Goal: Information Seeking & Learning: Learn about a topic

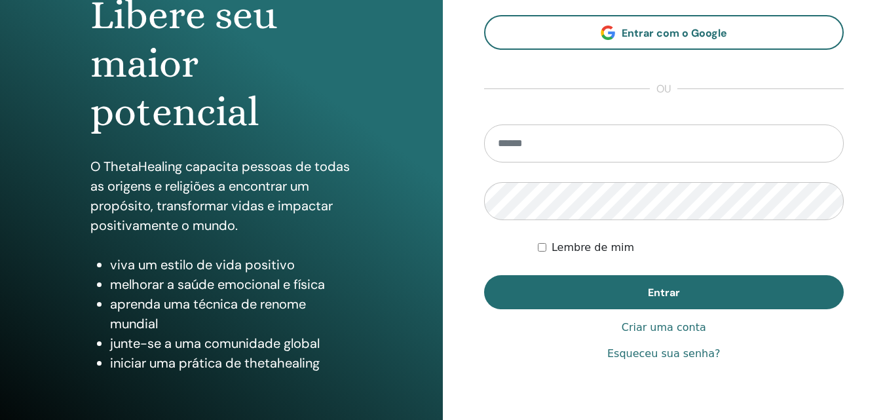
scroll to position [143, 0]
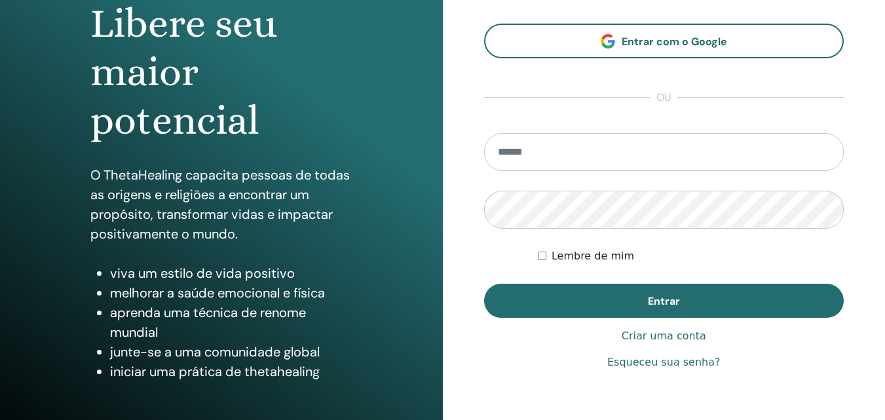
click at [514, 145] on input "email" at bounding box center [664, 152] width 360 height 38
type input "*"
type input "**********"
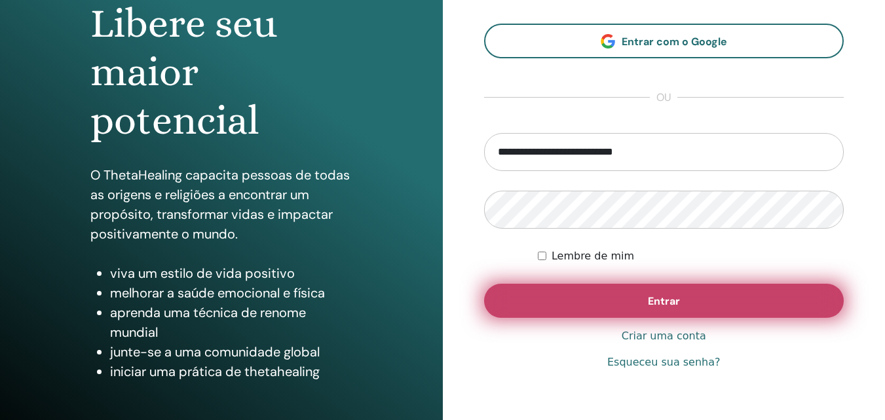
click at [665, 300] on font "Entrar" at bounding box center [664, 301] width 32 height 14
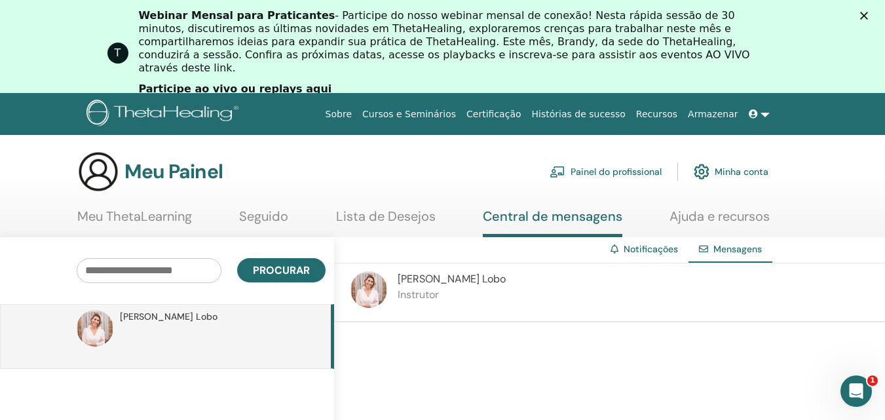
click at [138, 215] on font "Meu ThetaLearning" at bounding box center [134, 216] width 115 height 17
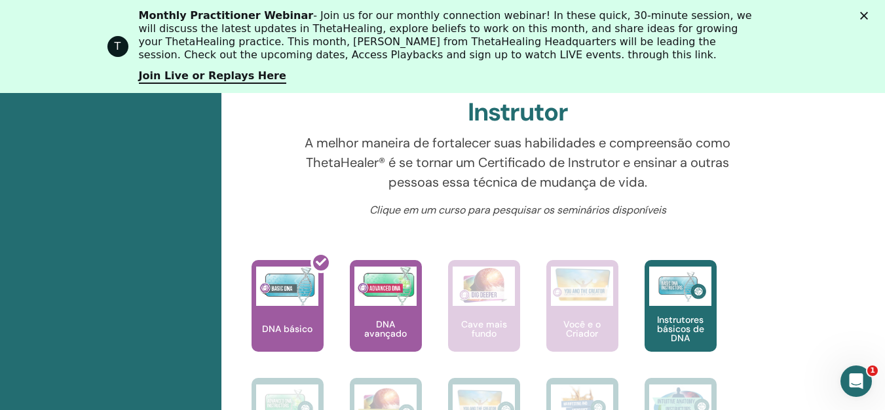
scroll to position [580, 0]
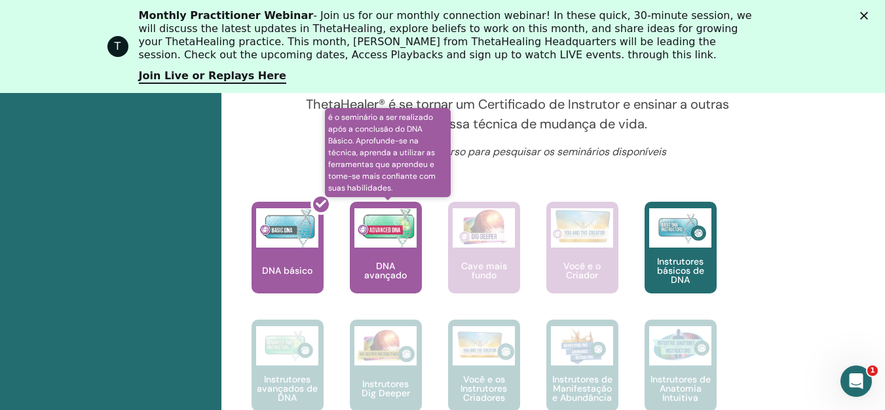
click at [385, 261] on font "DNA avançado" at bounding box center [385, 270] width 43 height 21
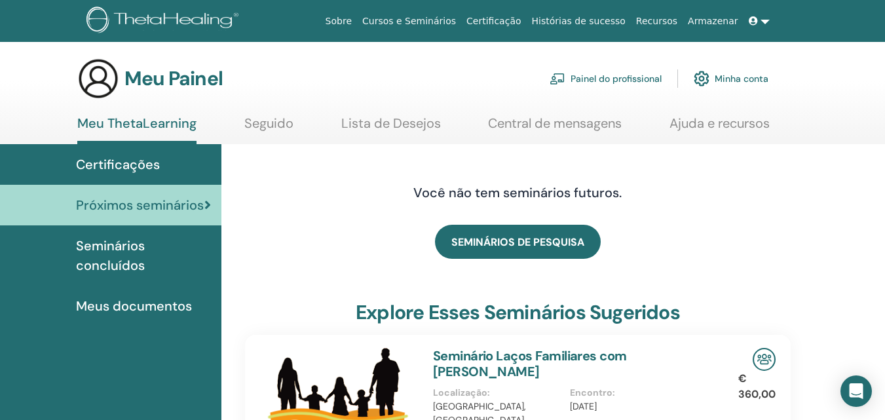
click at [122, 251] on font "Seminários concluídos" at bounding box center [110, 255] width 69 height 37
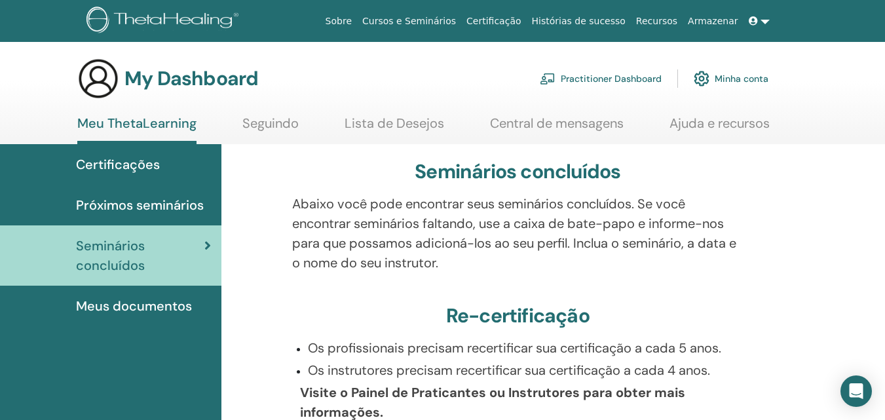
click at [270, 122] on link "Seguindo" at bounding box center [270, 128] width 56 height 26
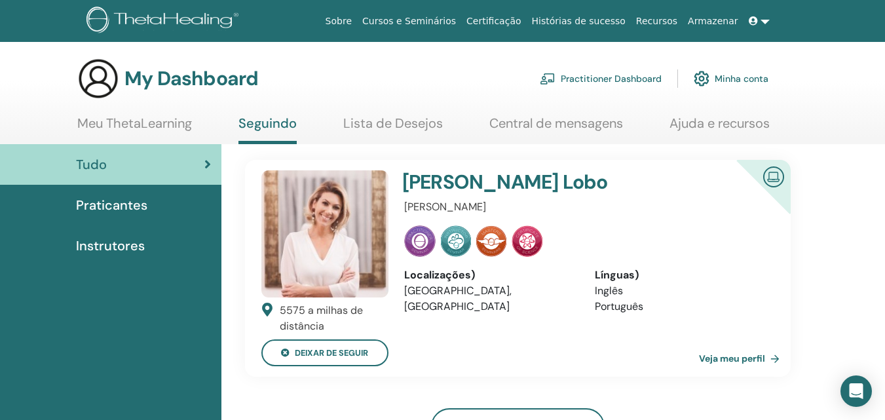
click at [733, 358] on link "Veja meu perfil" at bounding box center [742, 358] width 86 height 26
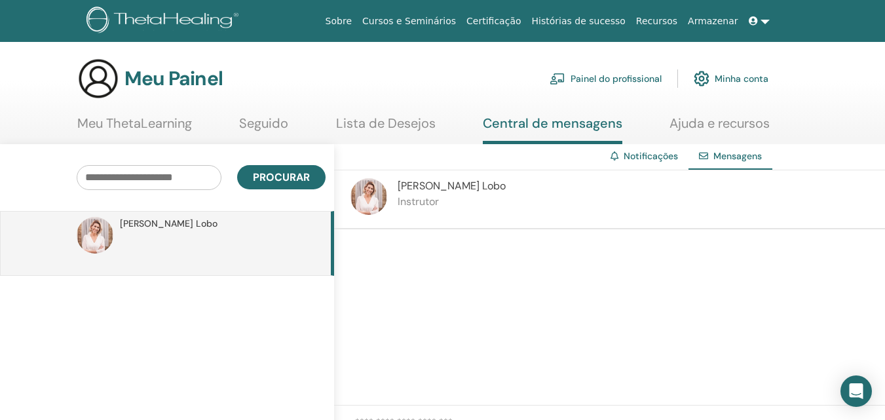
click at [643, 157] on font "Notificações" at bounding box center [650, 156] width 54 height 12
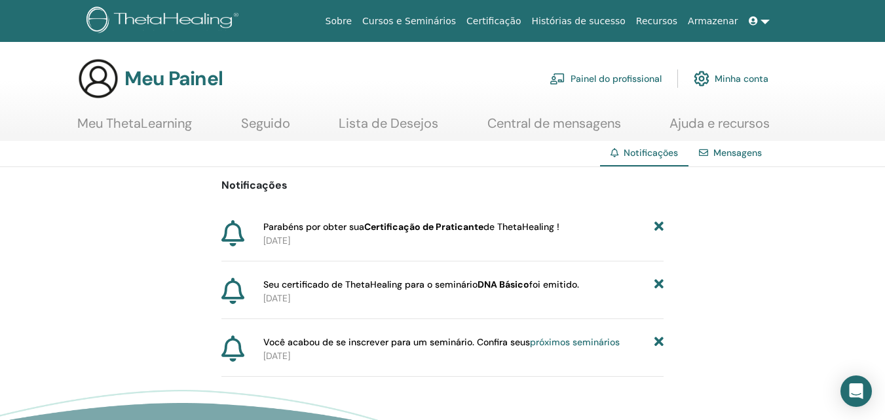
click at [156, 127] on font "Meu ThetaLearning" at bounding box center [134, 123] width 115 height 17
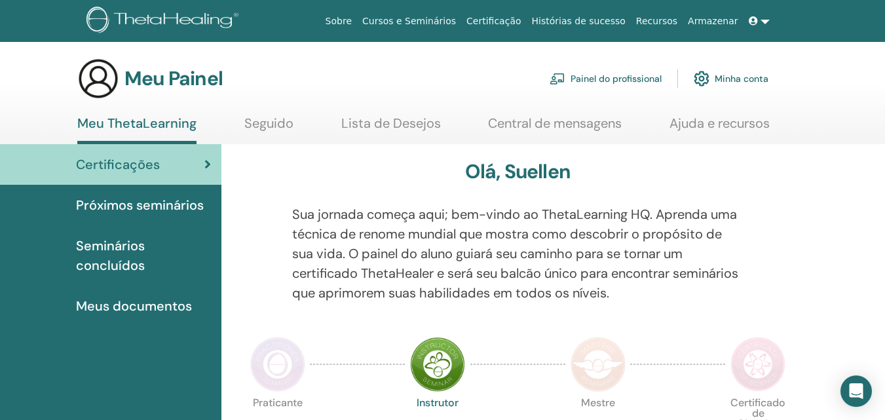
click at [637, 79] on font "Painel do profissional" at bounding box center [615, 79] width 91 height 12
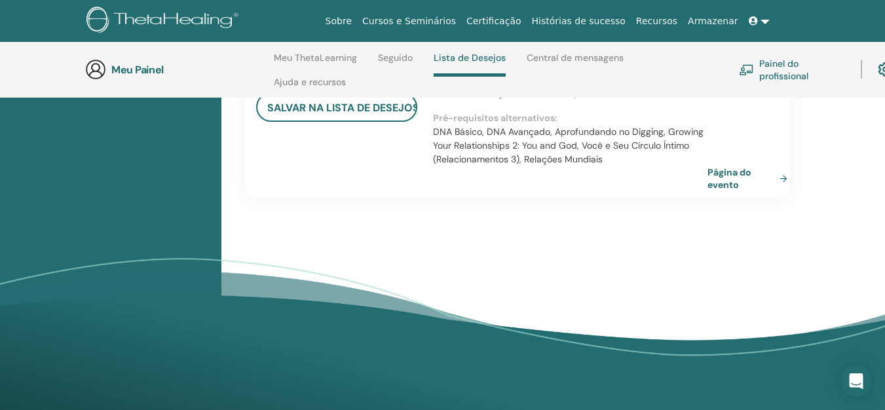
scroll to position [1300, 0]
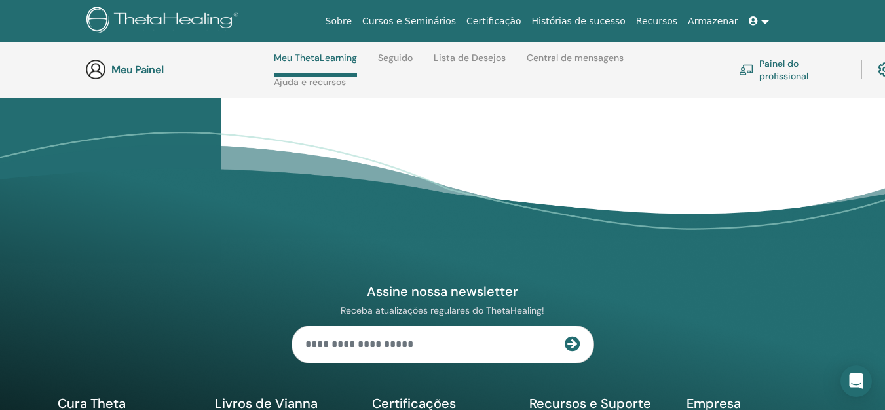
scroll to position [1294, 0]
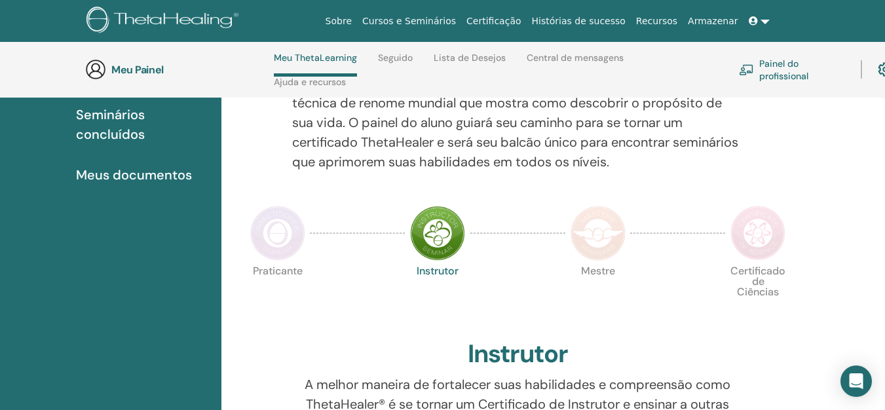
scroll to position [252, 0]
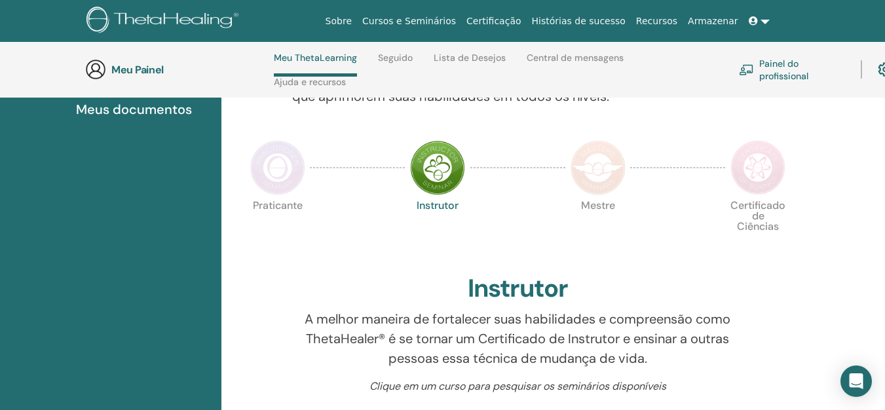
click at [278, 165] on img at bounding box center [277, 167] width 55 height 55
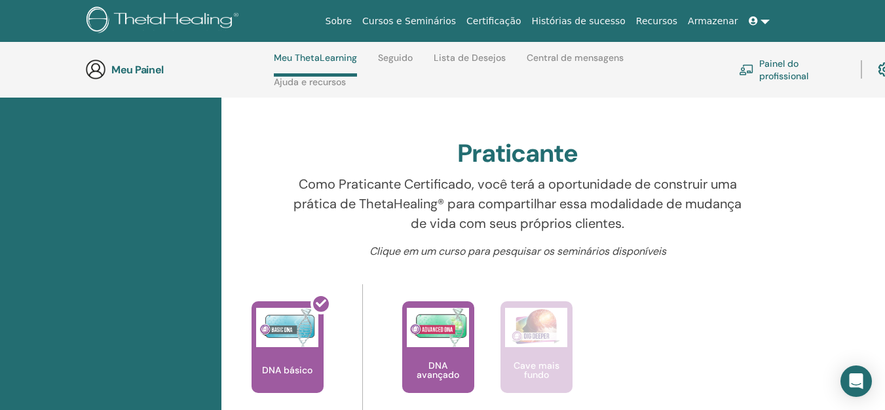
scroll to position [383, 0]
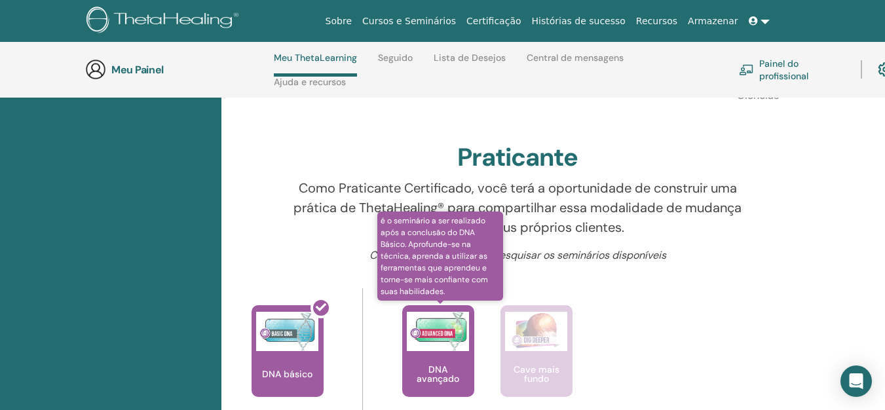
click at [441, 342] on img at bounding box center [438, 331] width 62 height 39
